Goal: Information Seeking & Learning: Learn about a topic

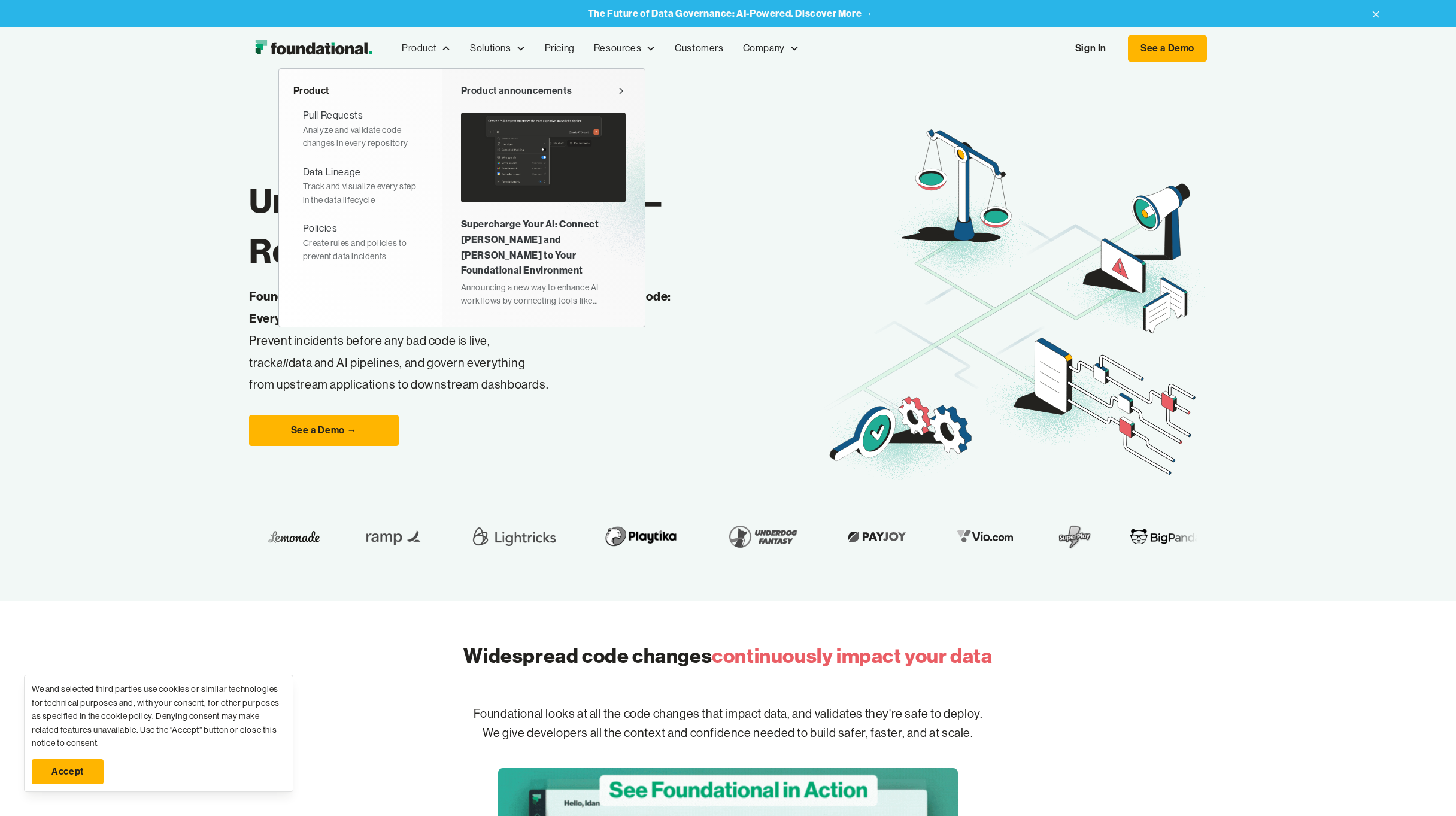
click at [517, 251] on div "Supercharge Your AI: Connect [PERSON_NAME] and [PERSON_NAME] to Your Foundation…" at bounding box center [543, 247] width 164 height 61
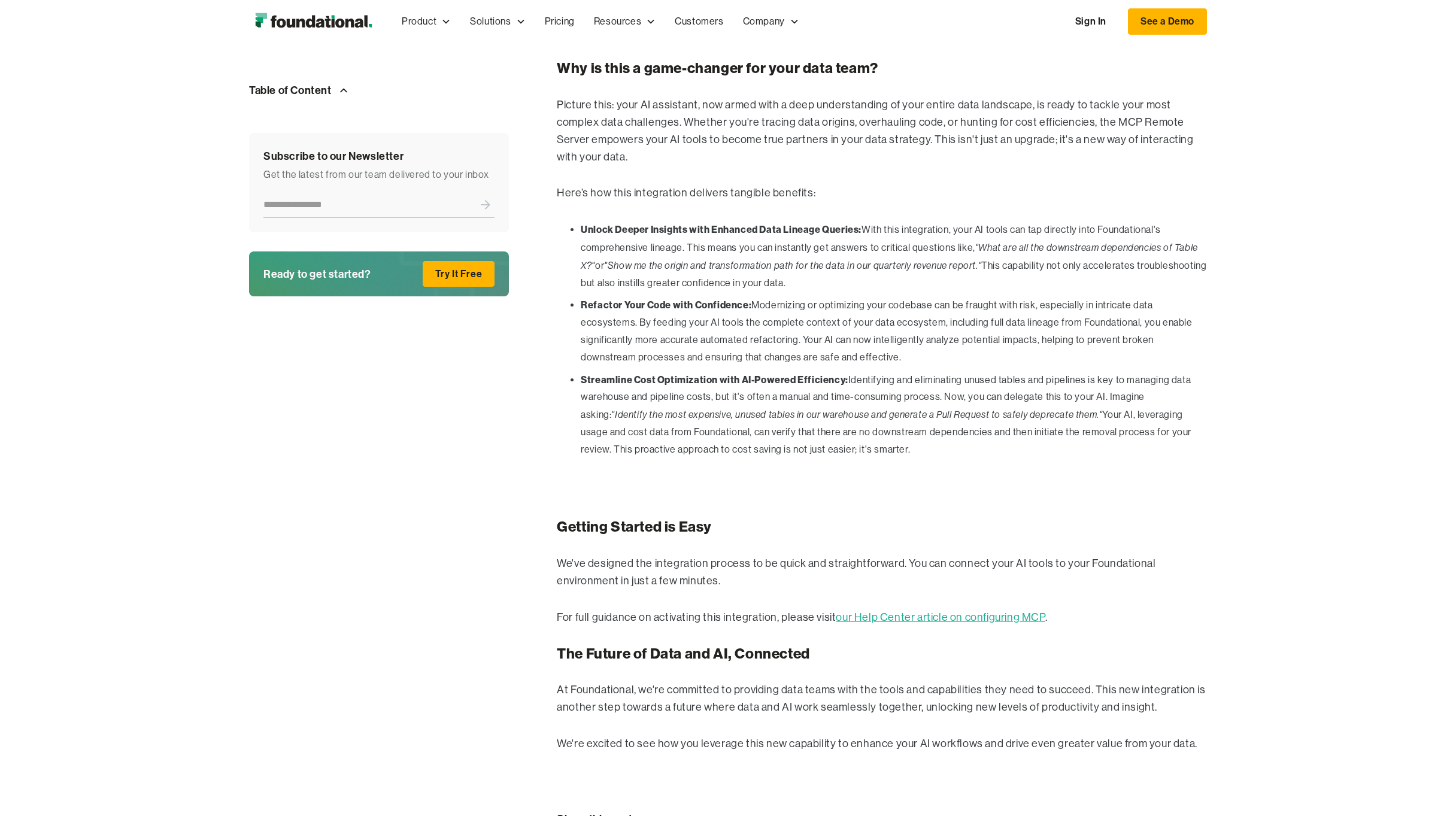
scroll to position [991, 0]
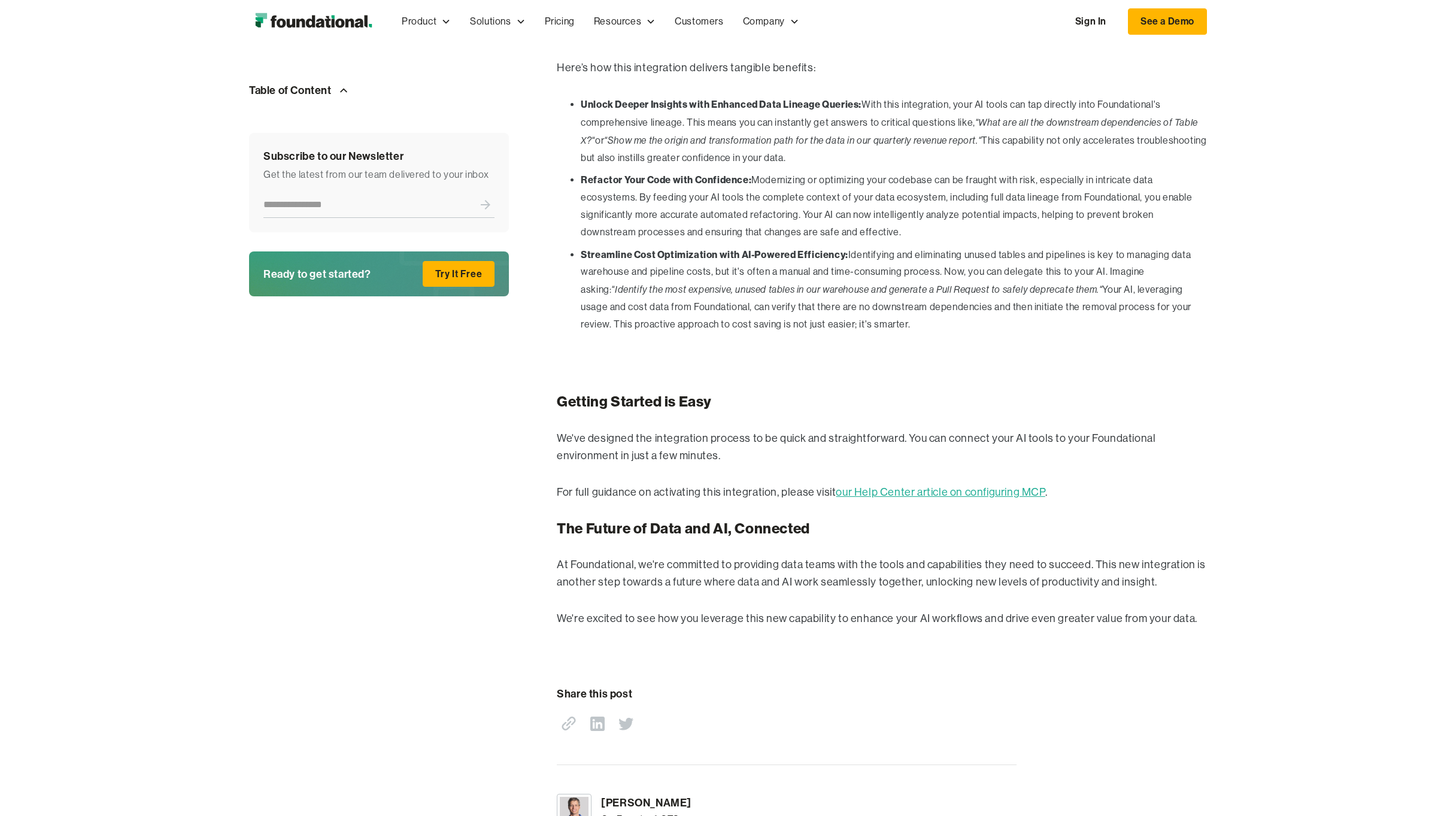
click at [911, 486] on link "our Help Center article on configuring MCP" at bounding box center [940, 492] width 209 height 12
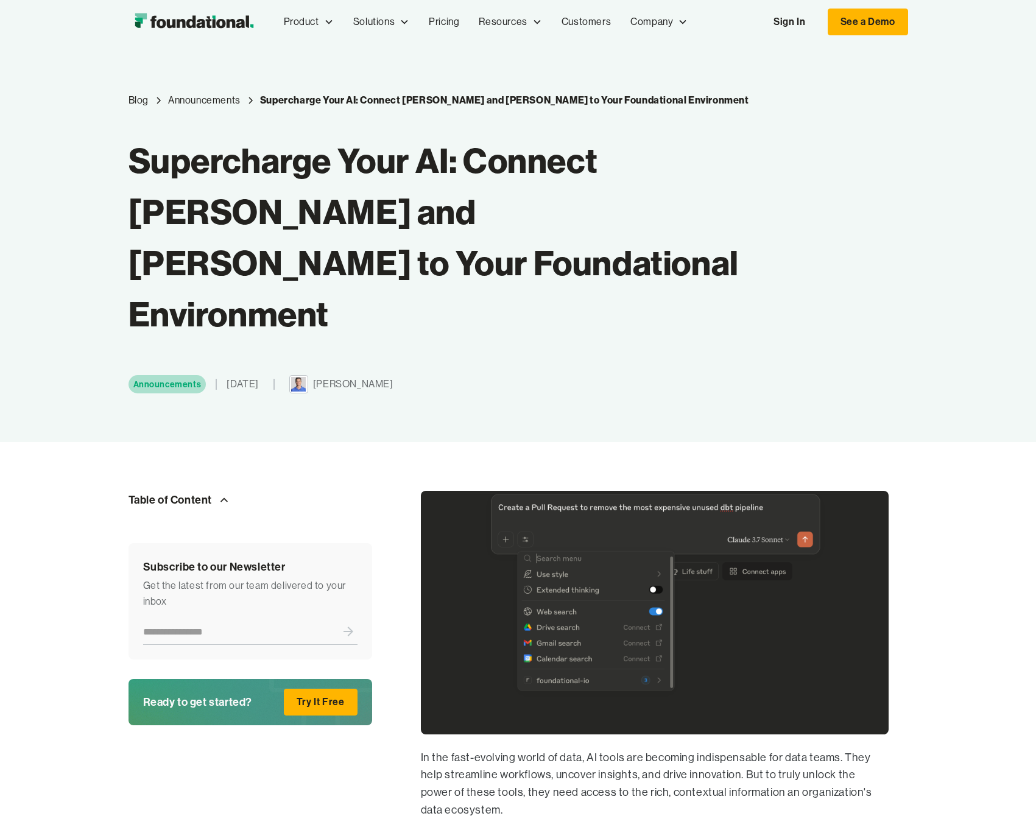
drag, startPoint x: 123, startPoint y: 1, endPoint x: 1035, endPoint y: 122, distance: 920.2
click at [0, 0] on div "Product Product Pull Requests Analyze and validate code changes in every reposi…" at bounding box center [518, 22] width 1036 height 44
